Goal: Task Accomplishment & Management: Complete application form

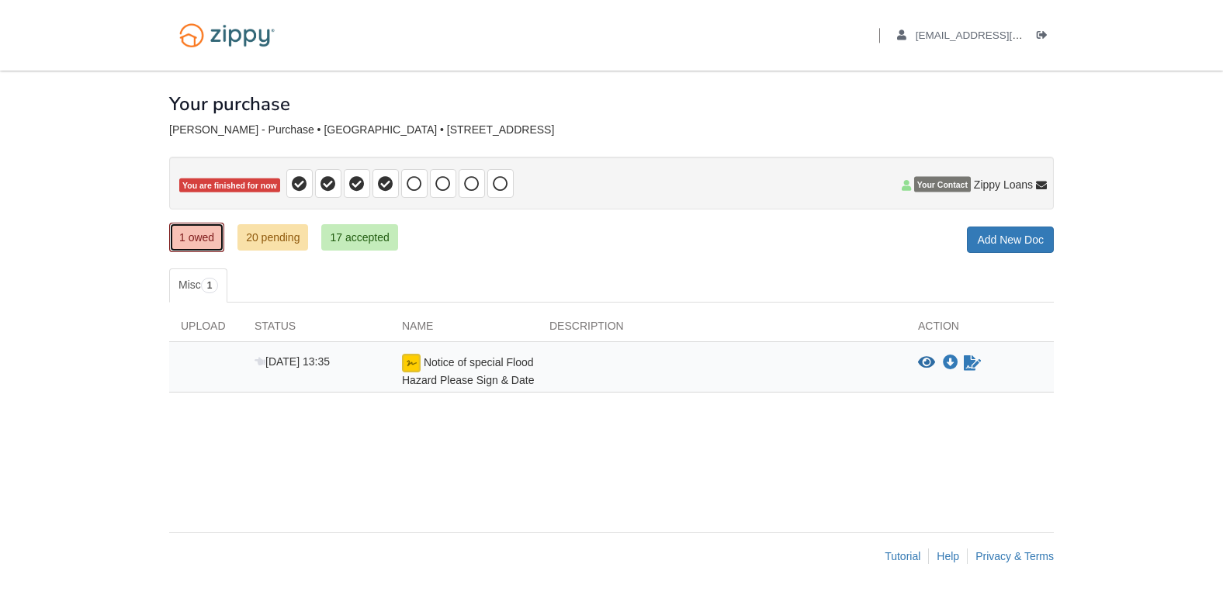
click at [196, 241] on link "1 owed" at bounding box center [196, 237] width 55 height 29
click at [973, 366] on icon "Sign Form" at bounding box center [972, 364] width 17 height 16
